Goal: Information Seeking & Learning: Learn about a topic

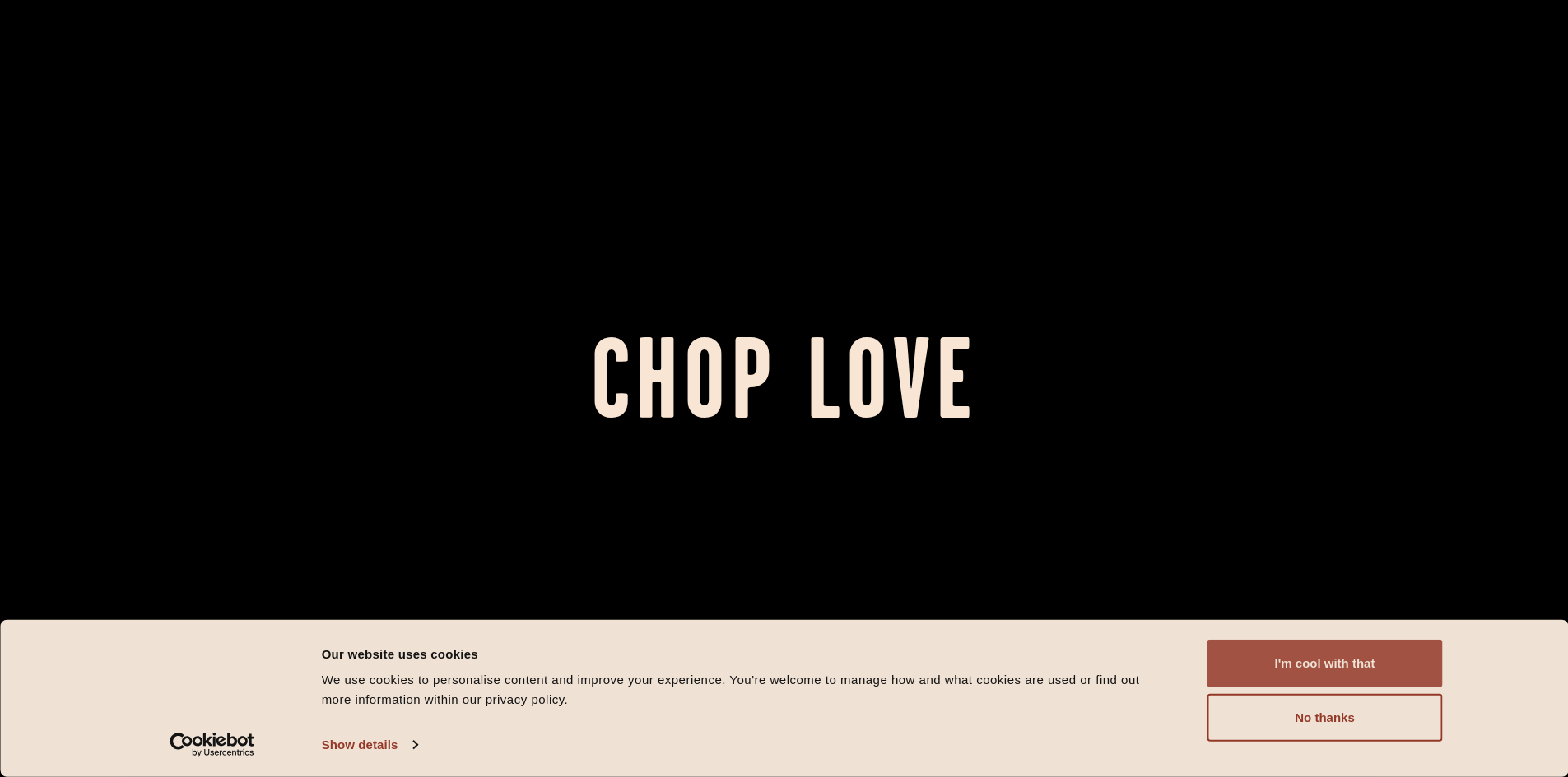
click at [1299, 657] on button "I'm cool with that" at bounding box center [1325, 664] width 236 height 48
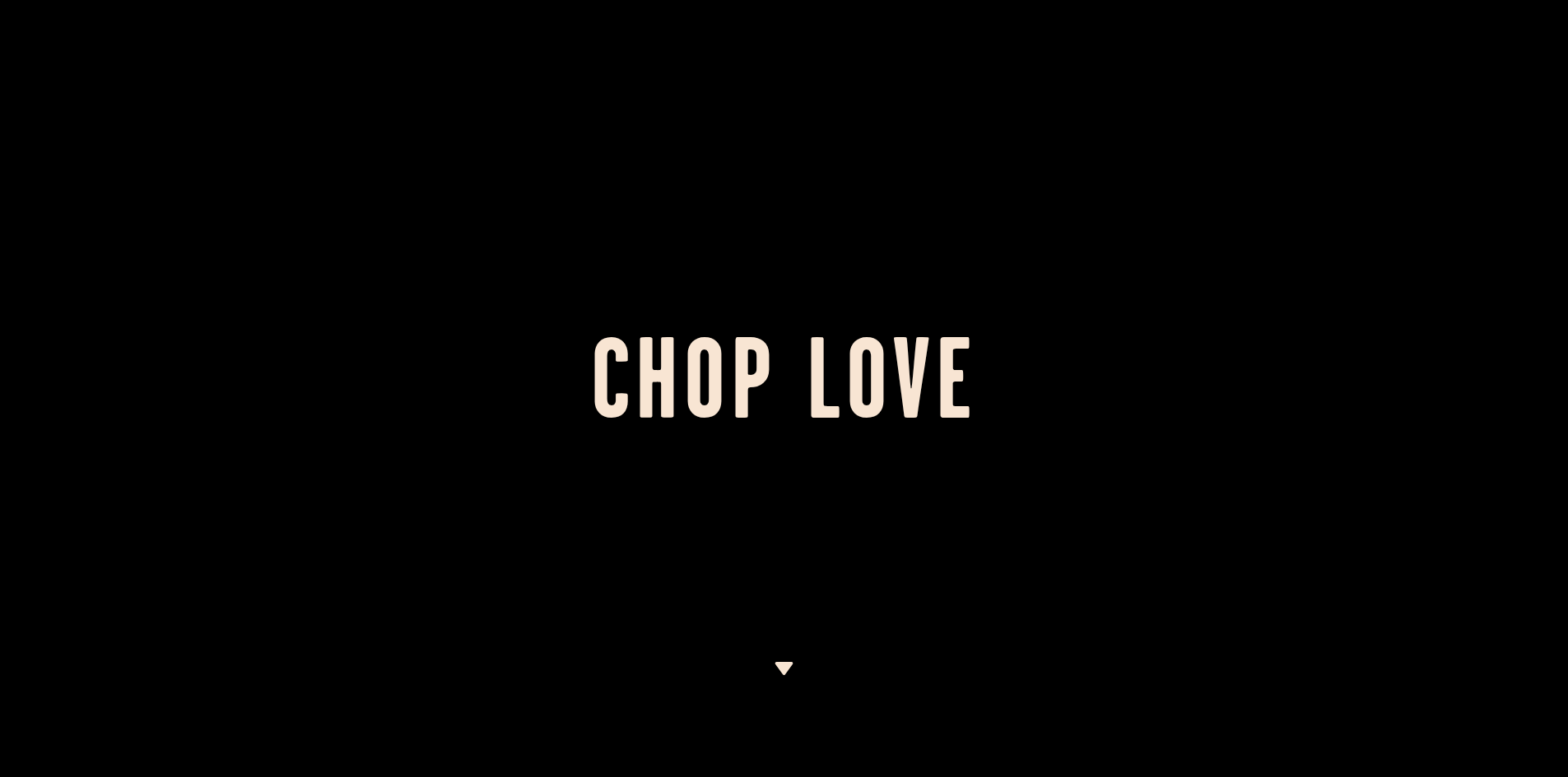
click at [785, 674] on img at bounding box center [784, 668] width 21 height 14
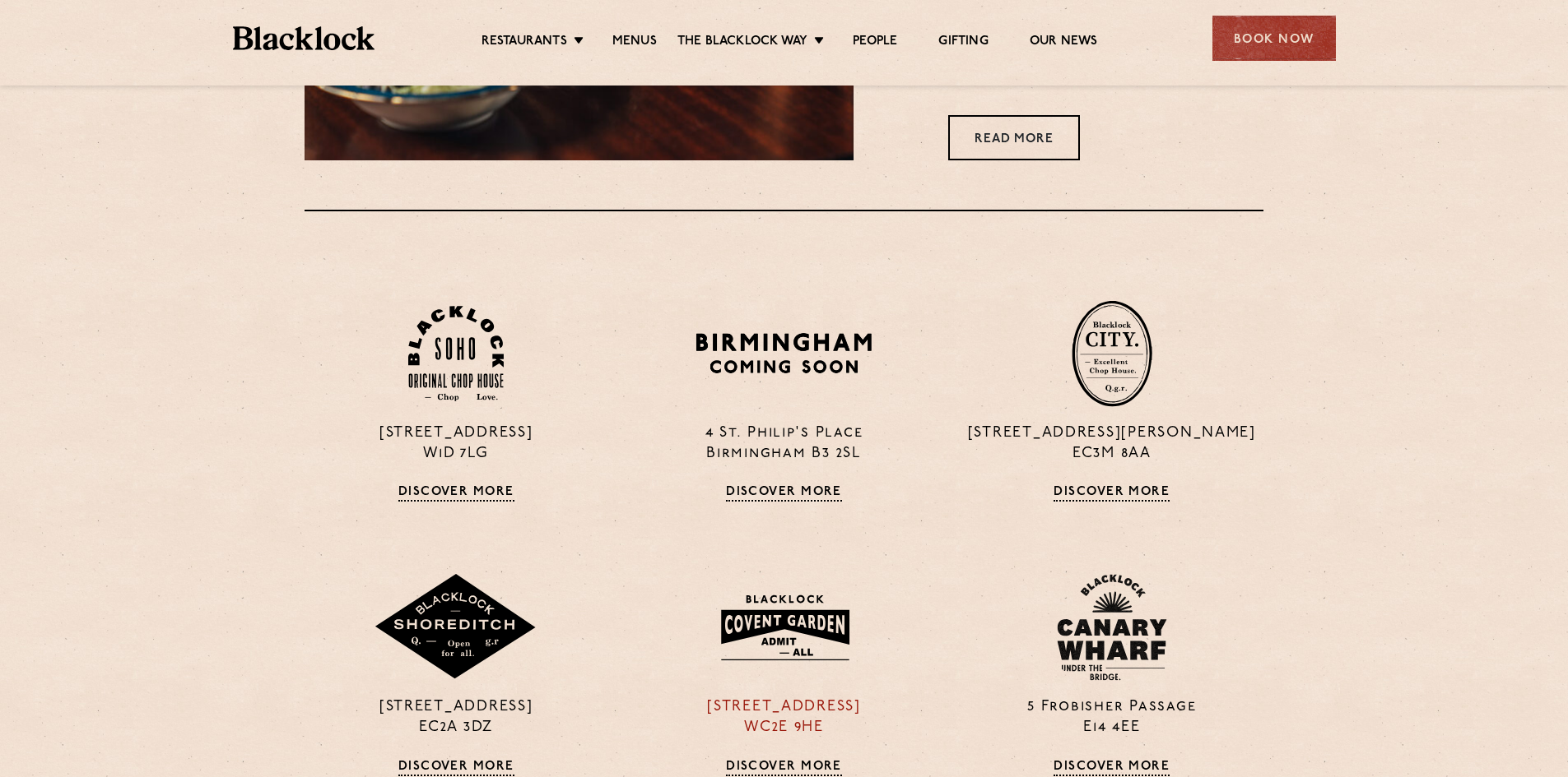
scroll to position [1218, 0]
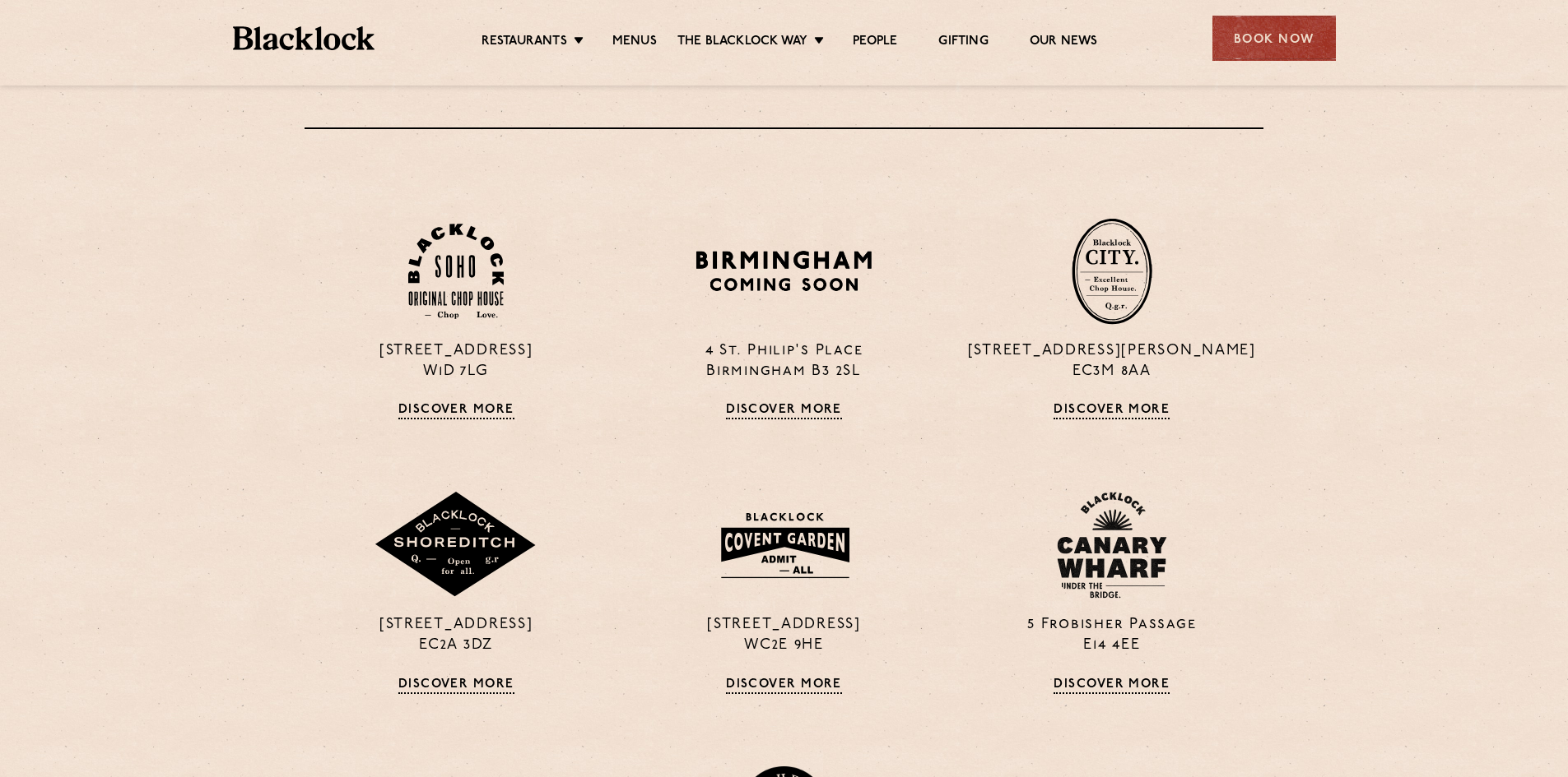
click at [646, 52] on div "Restaurants [GEOGRAPHIC_DATA] [GEOGRAPHIC_DATA] [GEOGRAPHIC_DATA] [GEOGRAPHIC_D…" at bounding box center [784, 36] width 1152 height 73
click at [642, 44] on link "Menus" at bounding box center [634, 43] width 44 height 18
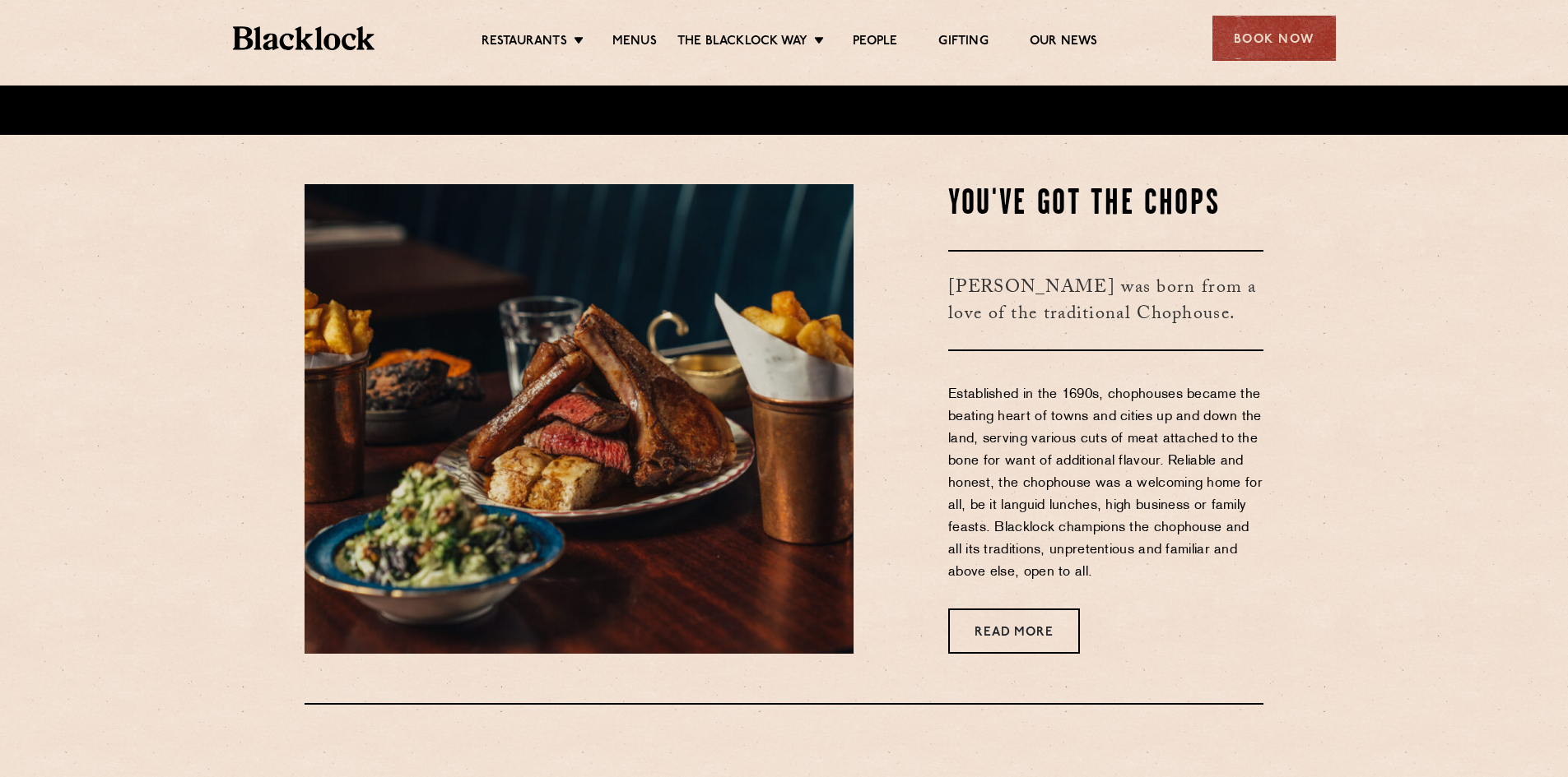
scroll to position [149, 0]
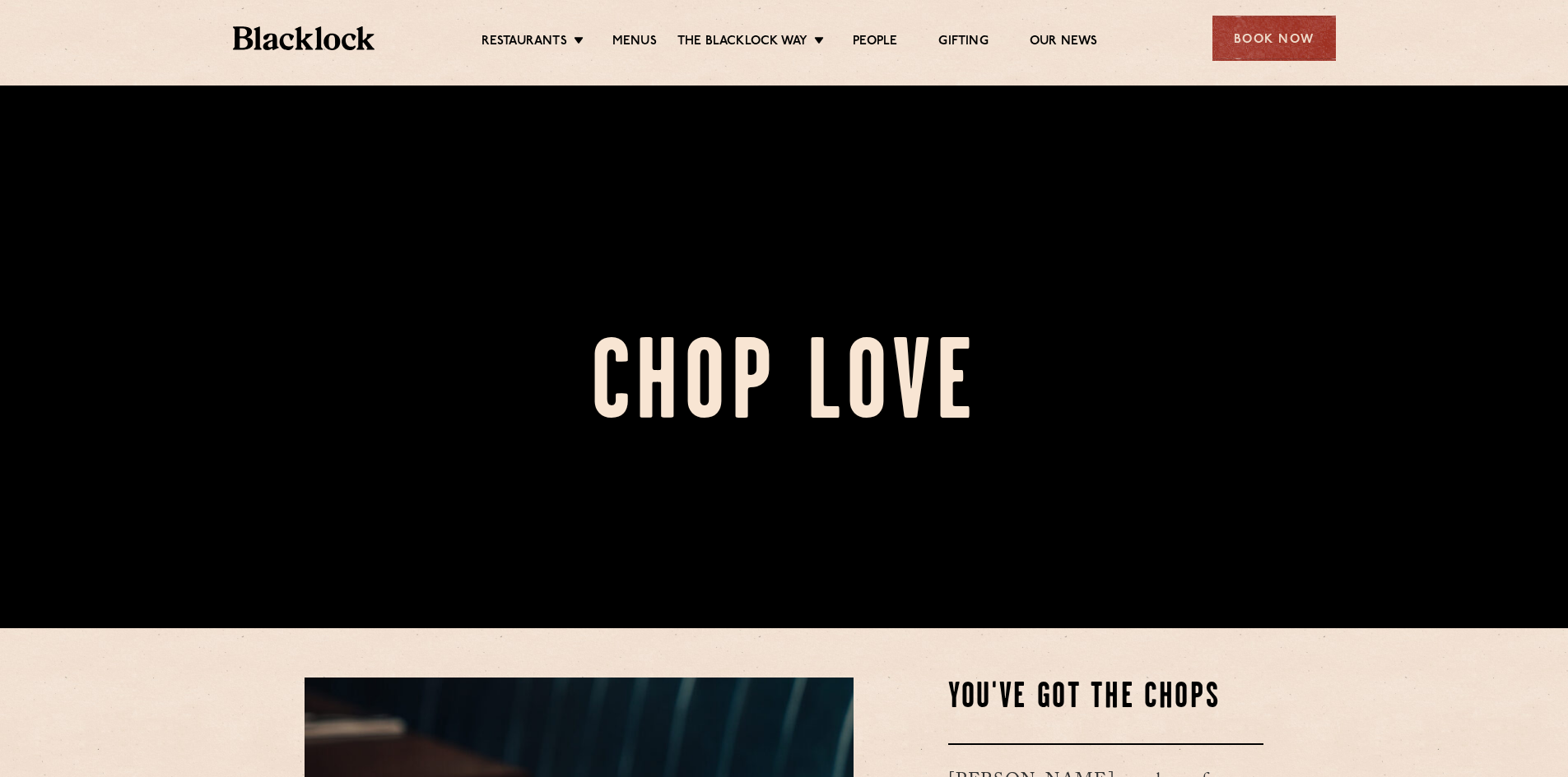
click at [244, 48] on img at bounding box center [303, 38] width 142 height 24
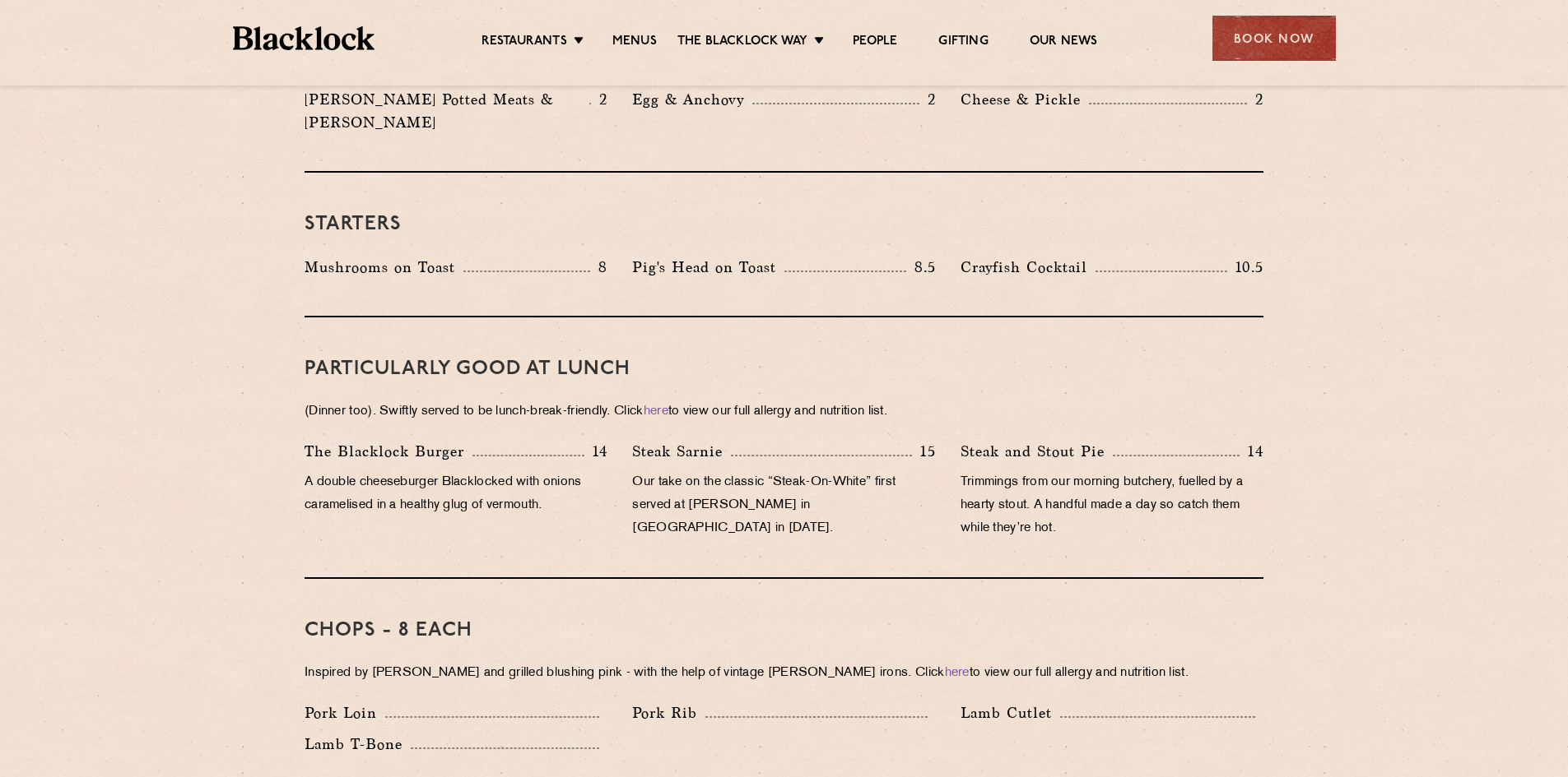
scroll to position [905, 0]
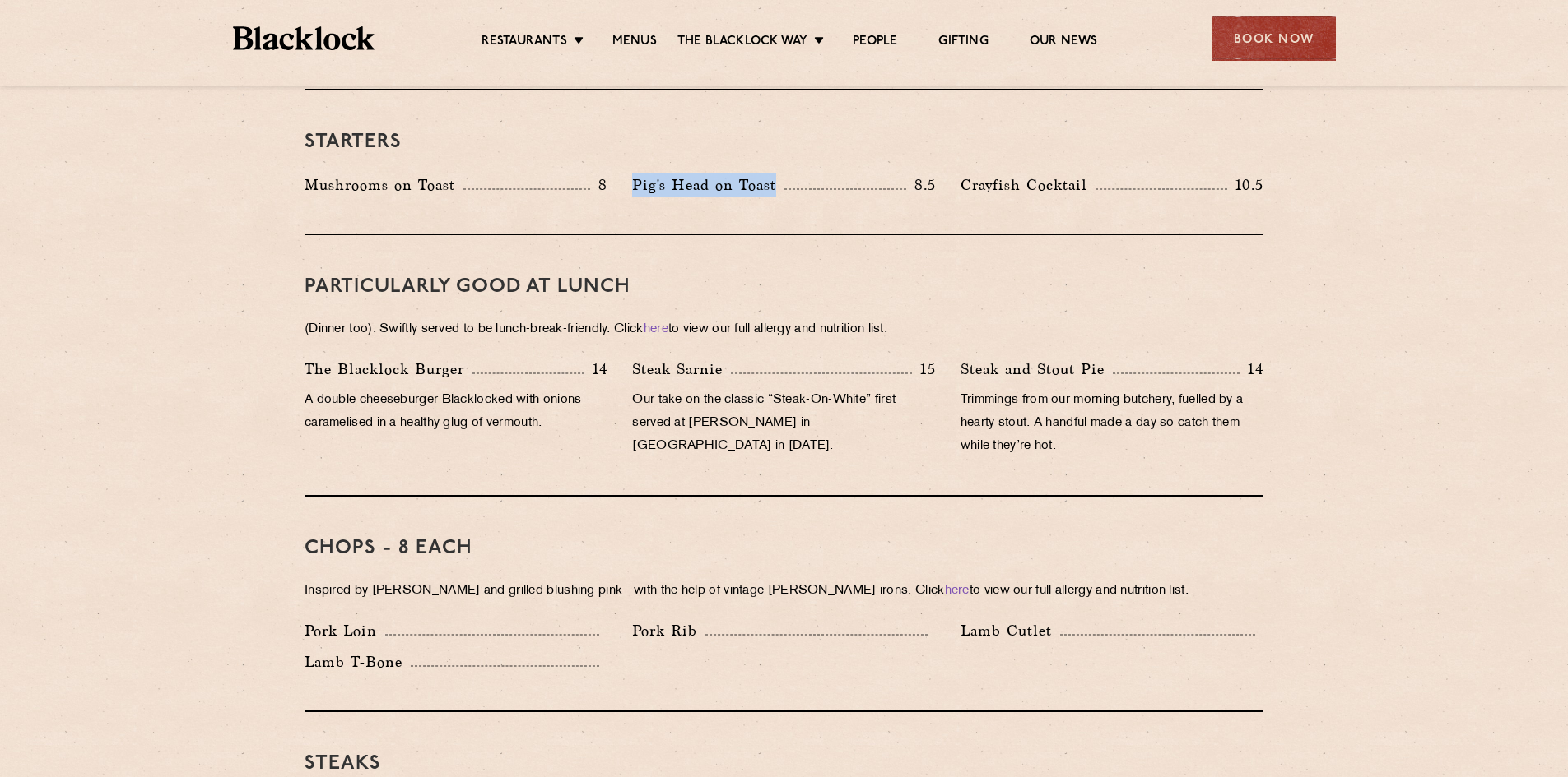
drag, startPoint x: 633, startPoint y: 162, endPoint x: 797, endPoint y: 167, distance: 164.1
click at [797, 174] on div "Pig's Head on Toast 8.5" at bounding box center [784, 185] width 303 height 23
copy p "Pig's Head on Toast"
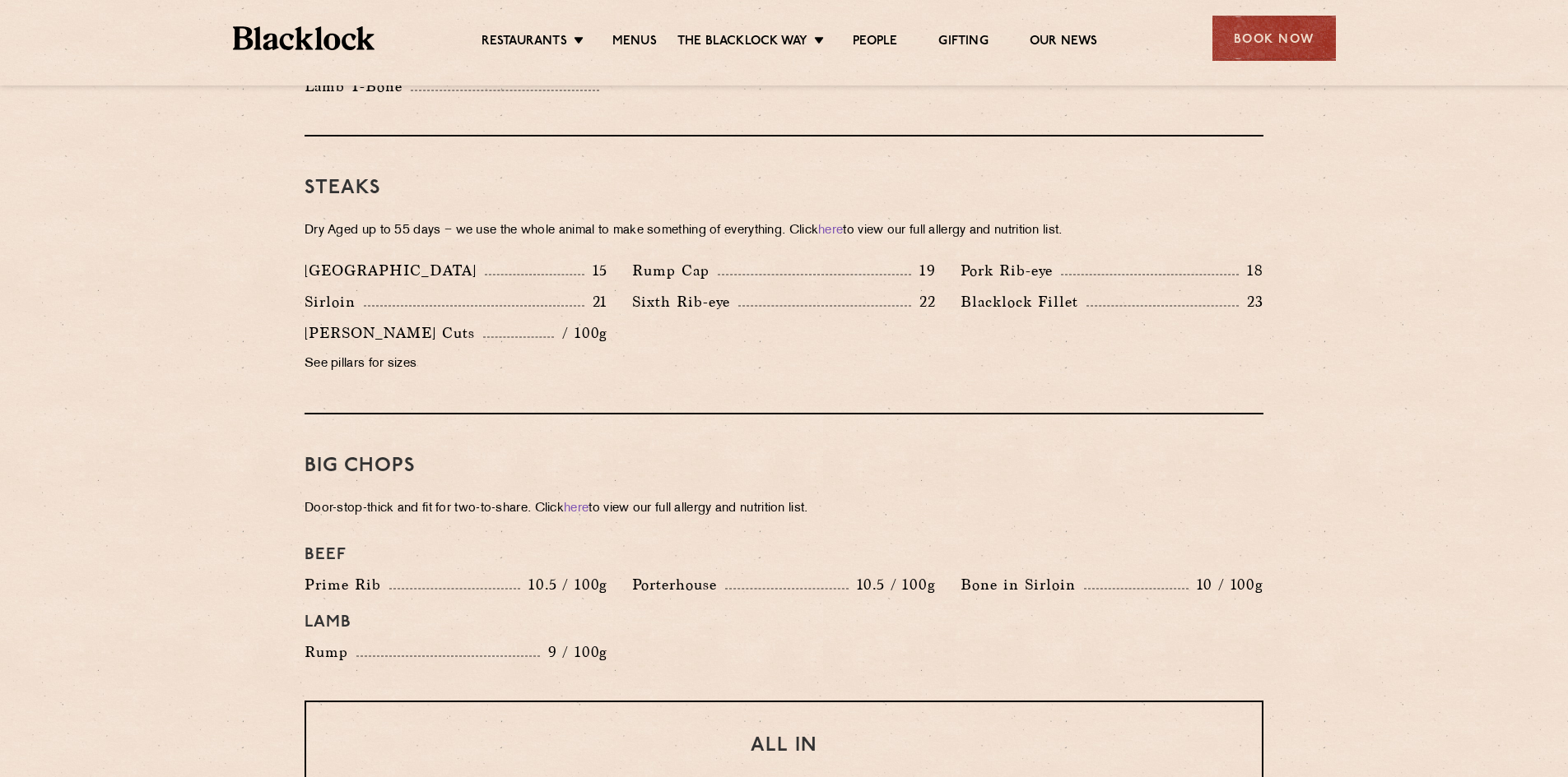
scroll to position [1645, 0]
